Goal: Information Seeking & Learning: Learn about a topic

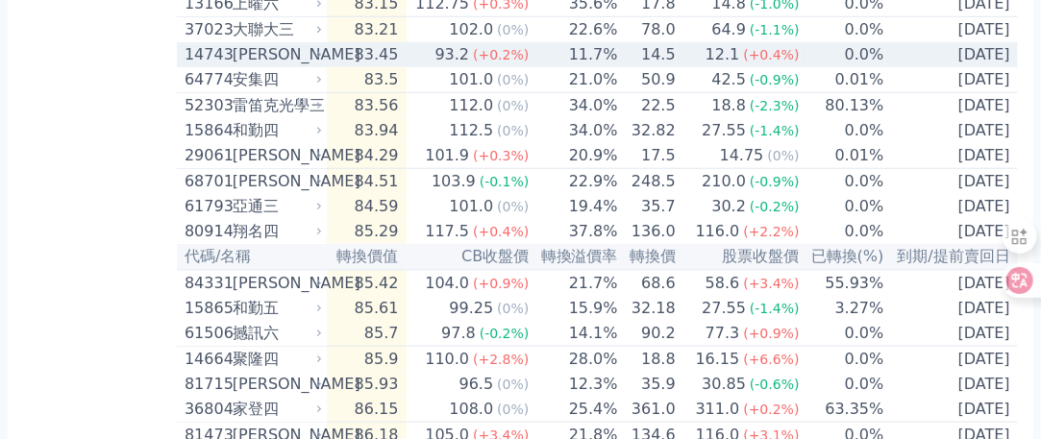
scroll to position [577, 0]
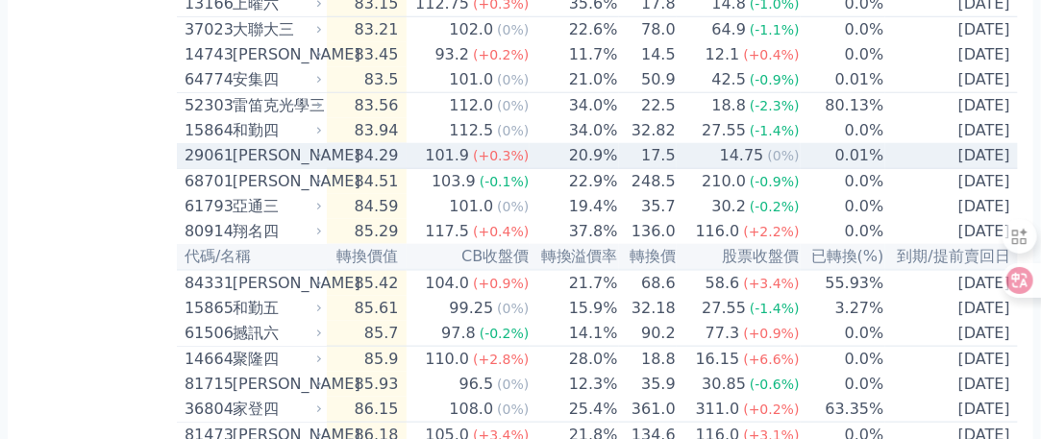
click at [236, 167] on div "[PERSON_NAME]" at bounding box center [276, 155] width 87 height 23
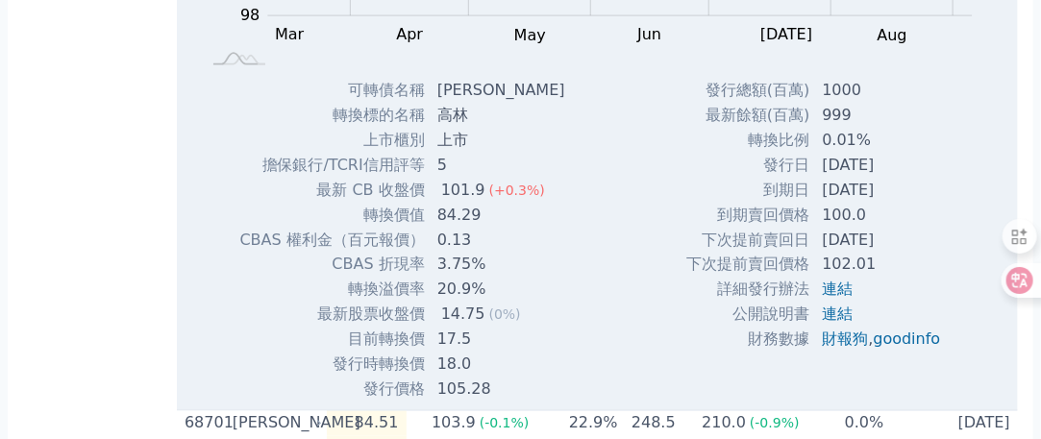
scroll to position [961, 0]
click at [921, 347] on link "goodinfo" at bounding box center [907, 338] width 67 height 18
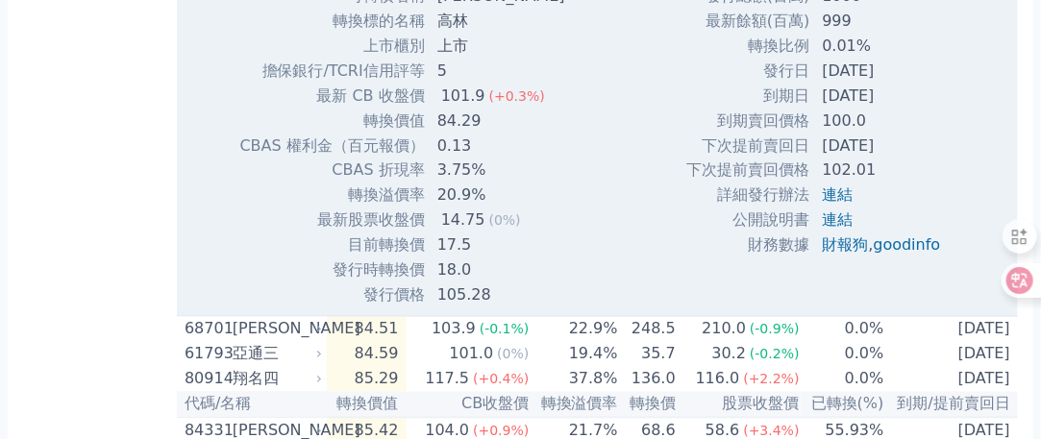
scroll to position [1057, 0]
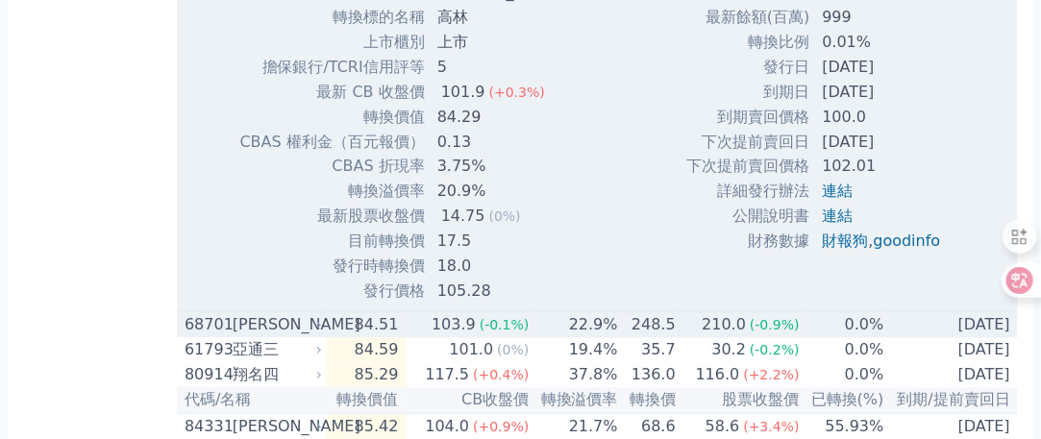
click at [244, 337] on div "[PERSON_NAME]" at bounding box center [276, 325] width 87 height 23
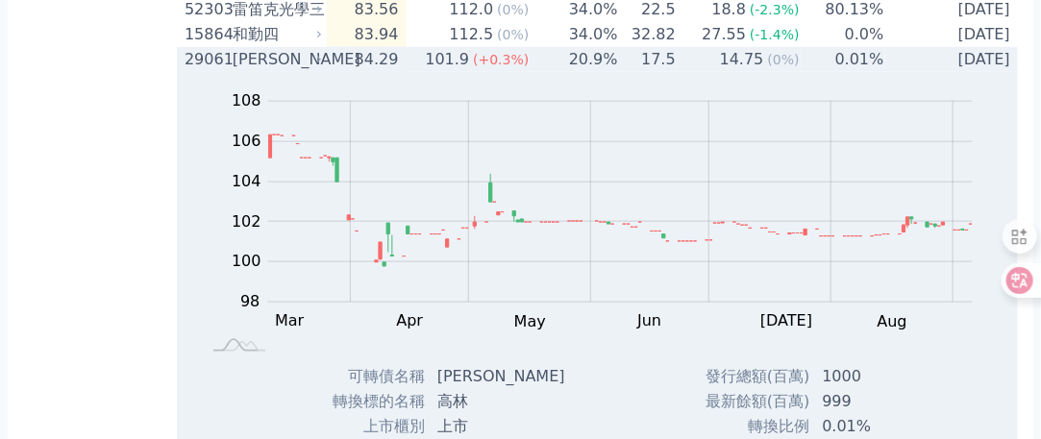
scroll to position [673, 0]
click at [243, 71] on div "[PERSON_NAME]" at bounding box center [276, 59] width 87 height 23
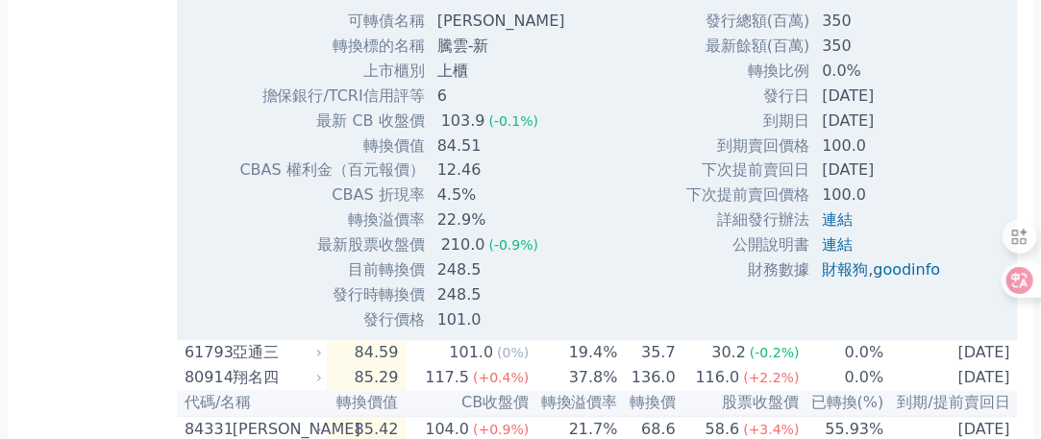
scroll to position [1057, 0]
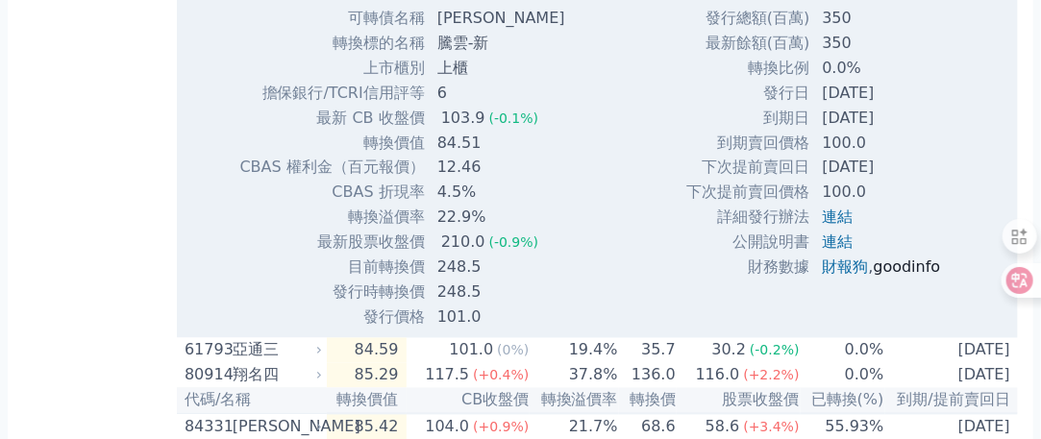
click at [913, 277] on link "goodinfo" at bounding box center [907, 268] width 67 height 18
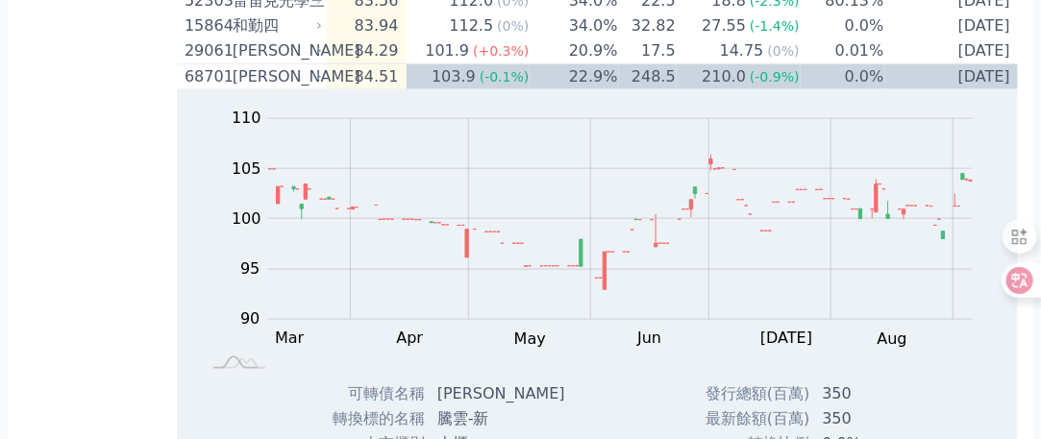
scroll to position [673, 0]
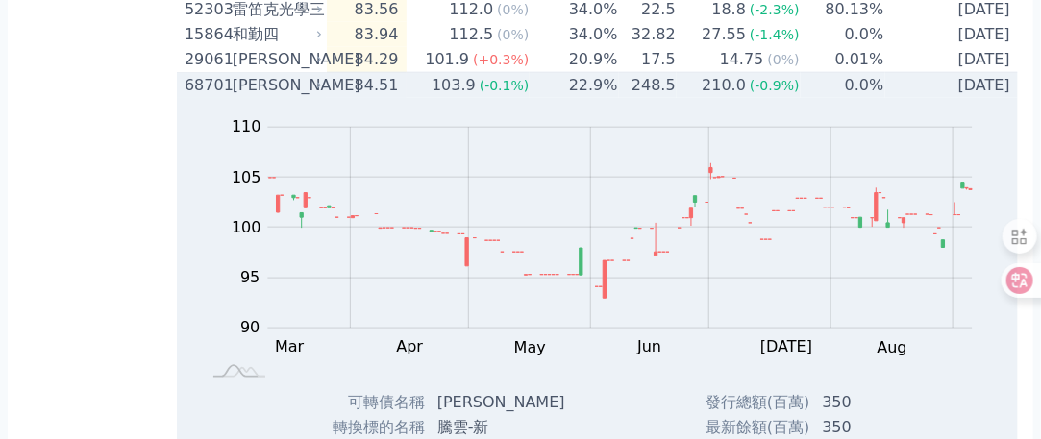
click at [235, 97] on div "[PERSON_NAME]" at bounding box center [276, 85] width 87 height 23
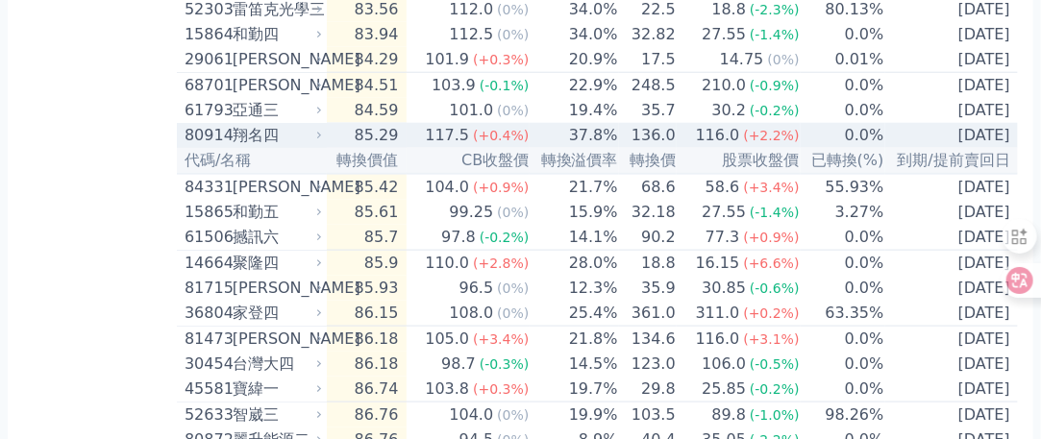
click at [247, 147] on div "翔名四" at bounding box center [276, 135] width 87 height 23
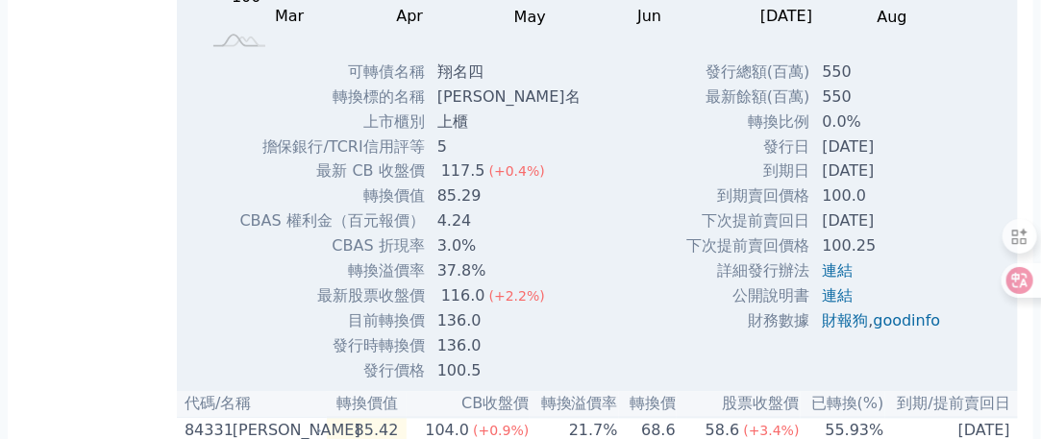
scroll to position [1057, 0]
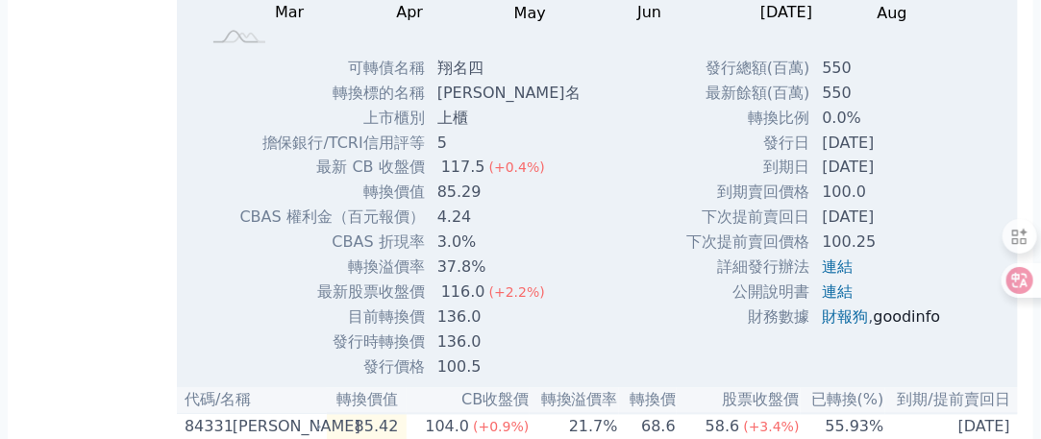
click at [894, 327] on link "goodinfo" at bounding box center [907, 318] width 67 height 18
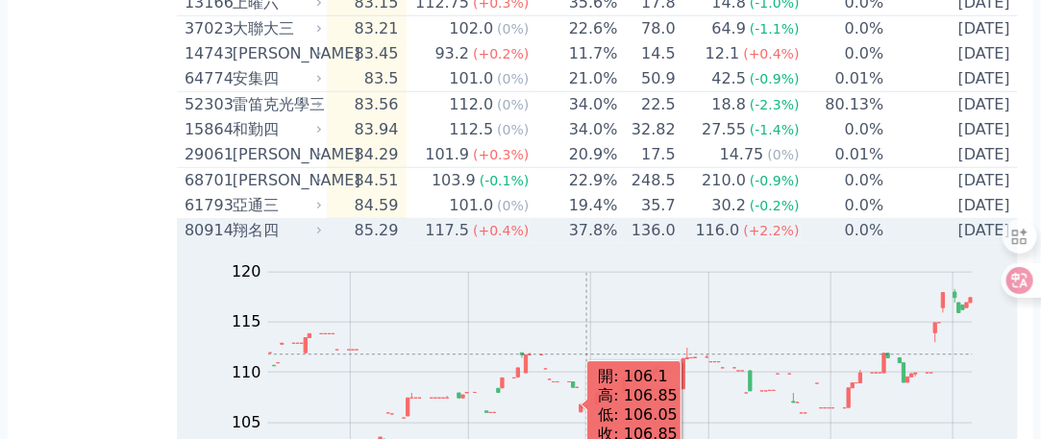
scroll to position [577, 0]
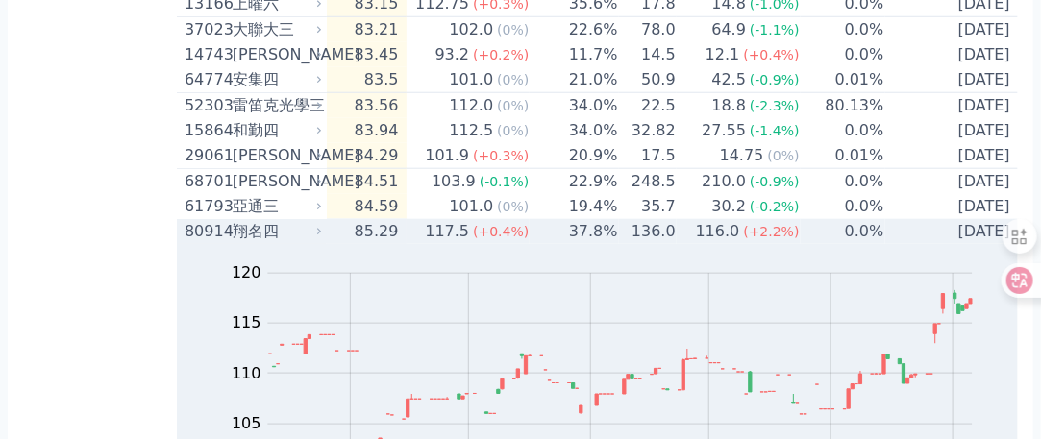
click at [240, 243] on div "翔名四" at bounding box center [276, 231] width 87 height 23
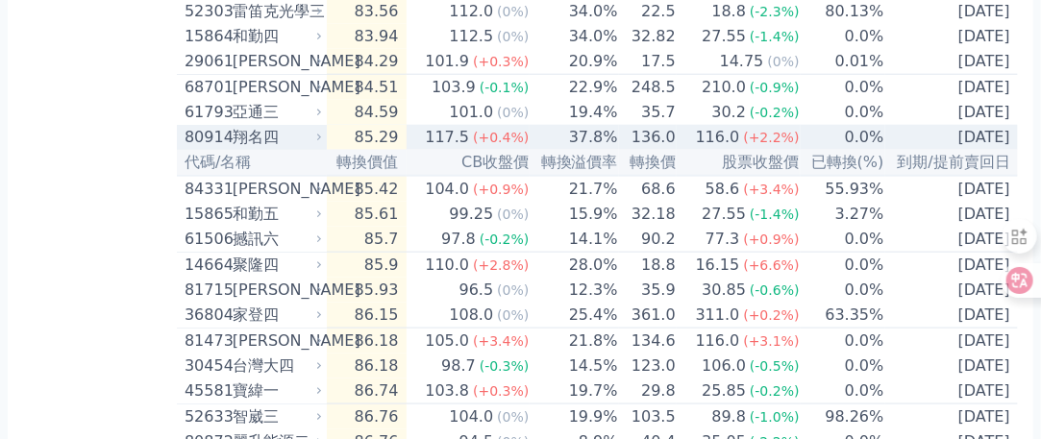
scroll to position [673, 0]
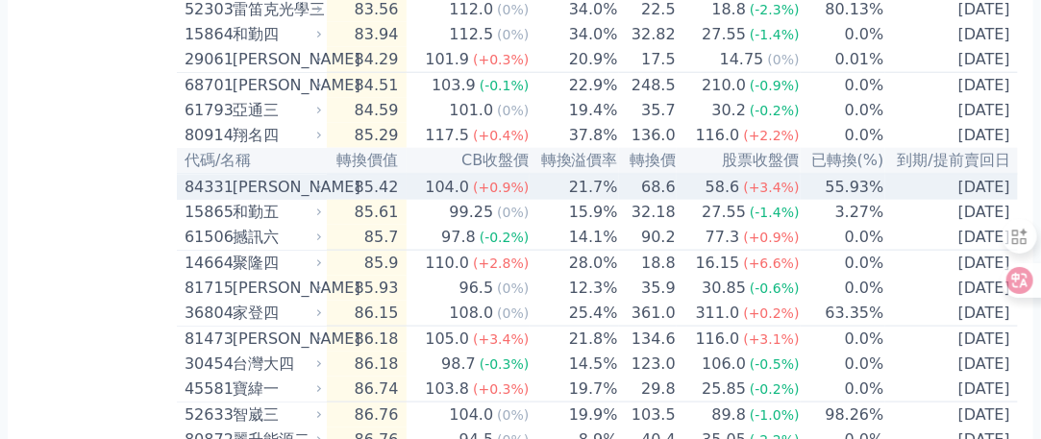
click at [248, 199] on div "[PERSON_NAME]" at bounding box center [276, 187] width 87 height 23
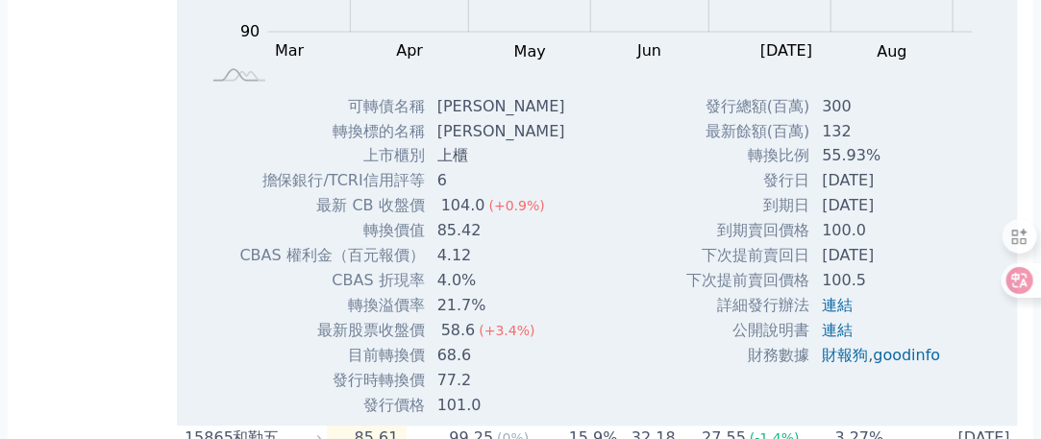
scroll to position [1154, 0]
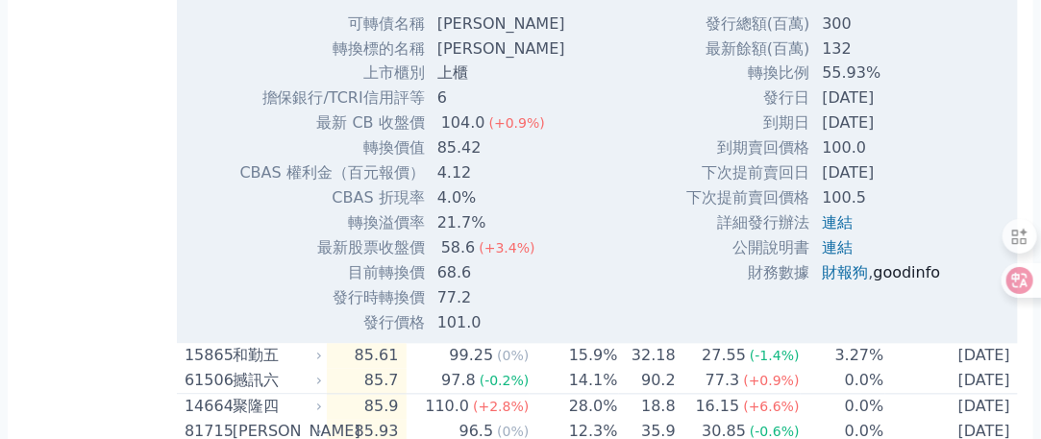
click at [900, 283] on link "goodinfo" at bounding box center [907, 273] width 67 height 18
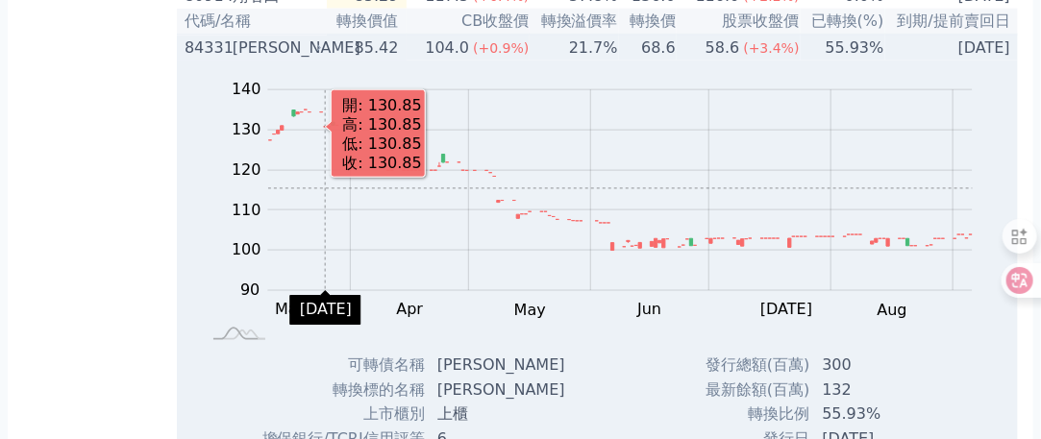
scroll to position [865, 0]
